Goal: Task Accomplishment & Management: Complete application form

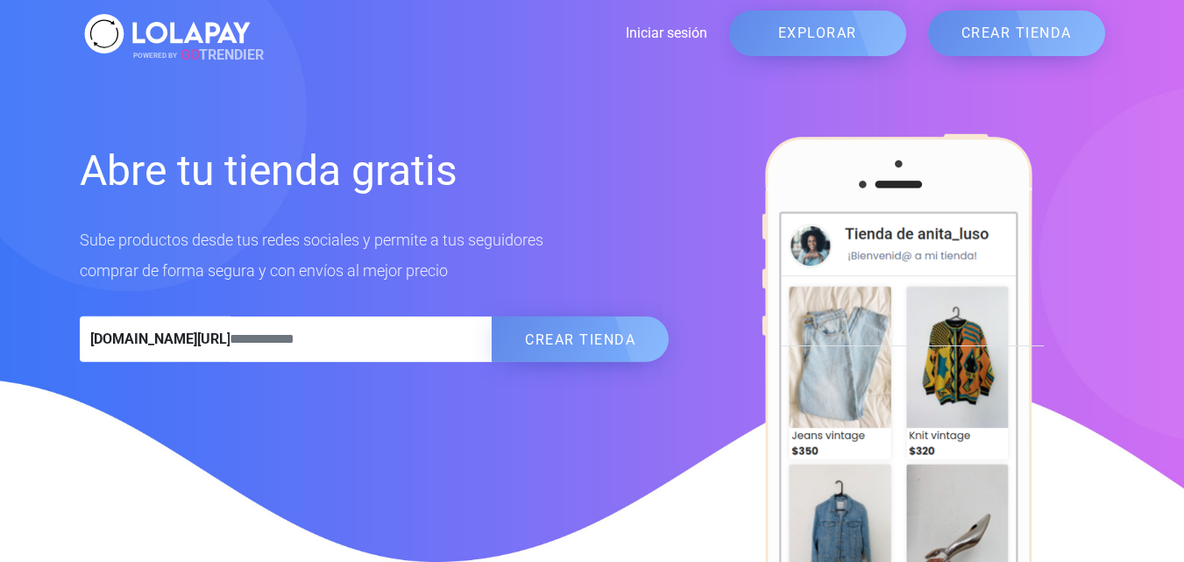
click at [990, 32] on link "CREAR TIENDA" at bounding box center [1016, 34] width 177 height 46
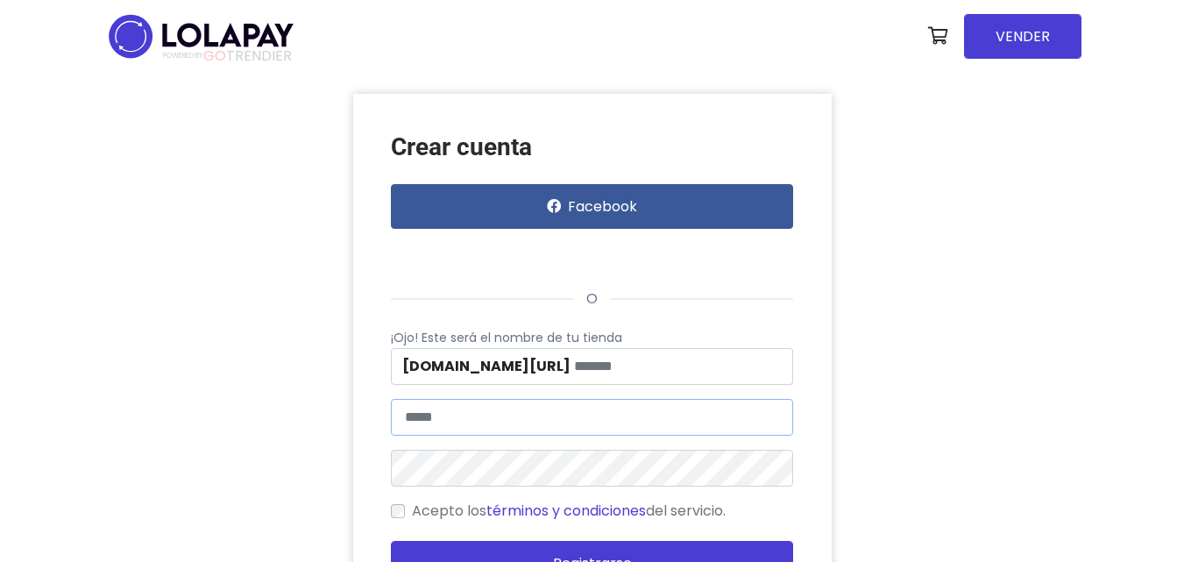
click at [513, 420] on input "text" at bounding box center [592, 417] width 402 height 37
click at [824, 34] on nav "POWERED BY GO TRENDIER Compra segura [PERSON_NAME] devolución total si no se en…" at bounding box center [592, 36] width 978 height 73
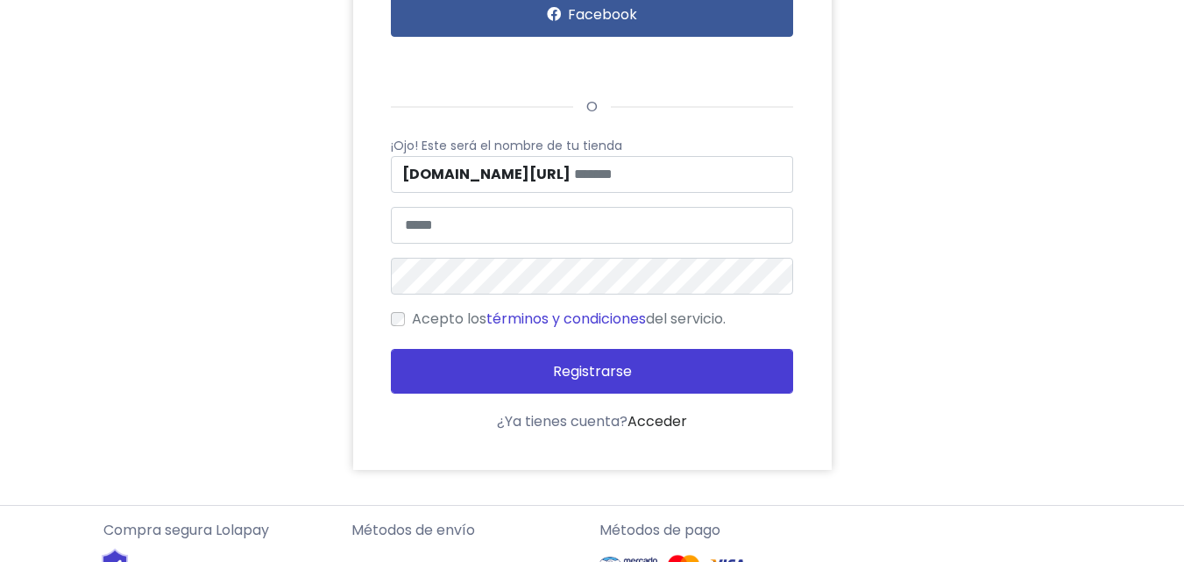
scroll to position [175, 0]
